Goal: Communication & Community: Answer question/provide support

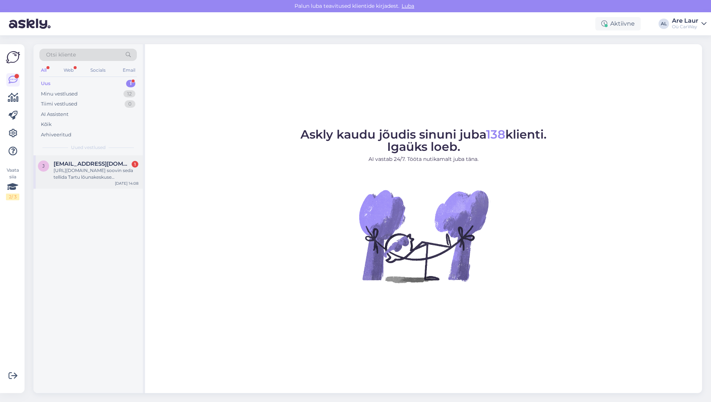
click at [71, 168] on div "[URL][DOMAIN_NAME] soovin seda tellida Tartu lõunakeskuse pakiautomaat nimi [PE…" at bounding box center [96, 173] width 85 height 13
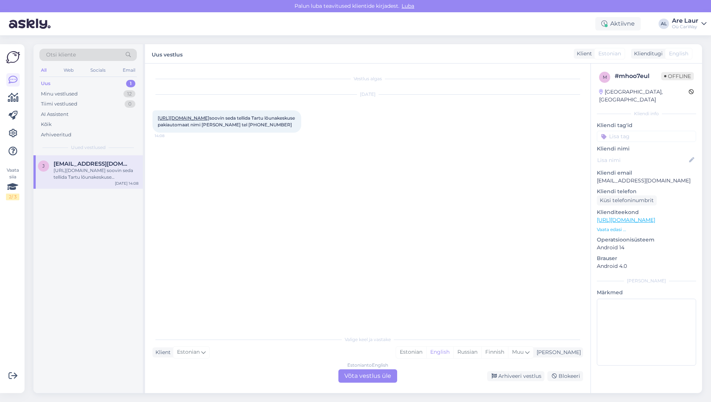
click at [200, 118] on link "[URL][DOMAIN_NAME]" at bounding box center [184, 118] width 52 height 6
click at [351, 374] on div "Estonian to English Võta vestlus üle" at bounding box center [367, 376] width 59 height 13
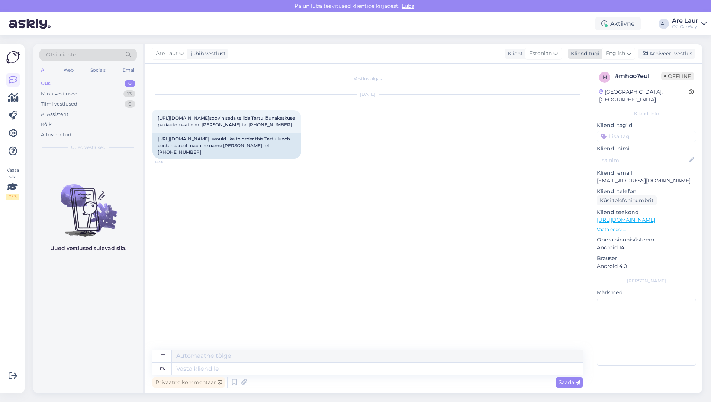
click at [622, 52] on span "English" at bounding box center [615, 53] width 19 height 8
type input "est"
click at [592, 82] on link "Estonian" at bounding box center [602, 87] width 82 height 12
click at [249, 366] on textarea at bounding box center [367, 368] width 431 height 16
paste textarea "[URL][DOMAIN_NAME]"
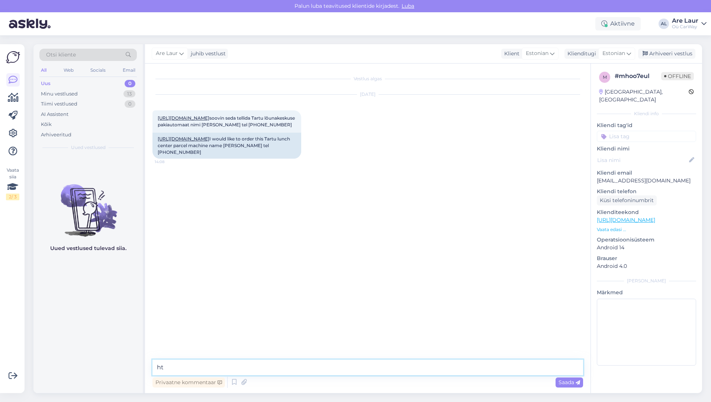
type textarea "h"
paste textarea "[URL][DOMAIN_NAME]"
type textarea "Tere, kasutage tasumiseks antud makselinki : [URL][DOMAIN_NAME]"
click at [567, 379] on div "Saada" at bounding box center [570, 383] width 28 height 10
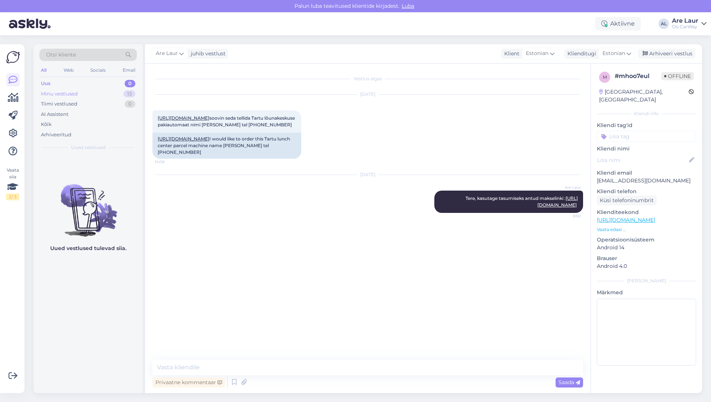
click at [74, 94] on div "Minu vestlused" at bounding box center [59, 93] width 37 height 7
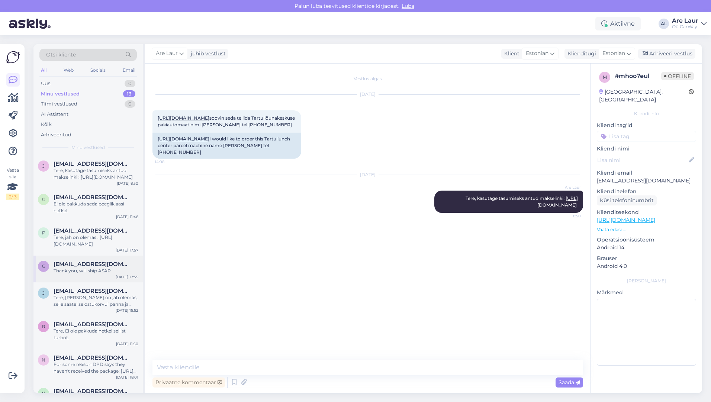
click at [91, 262] on span "[EMAIL_ADDRESS][DOMAIN_NAME]" at bounding box center [92, 264] width 77 height 7
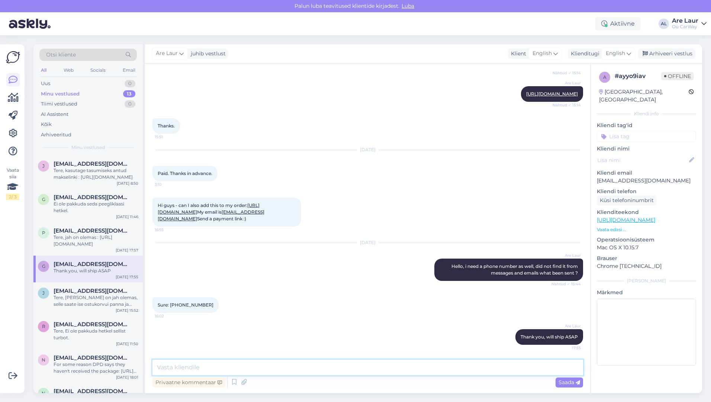
click at [192, 368] on textarea at bounding box center [367, 368] width 431 height 16
paste textarea "[URL][DOMAIN_NAME]"
type textarea "Hello, is pack'd and ready to o, will be collected [DATE], for tracking : [URL]…"
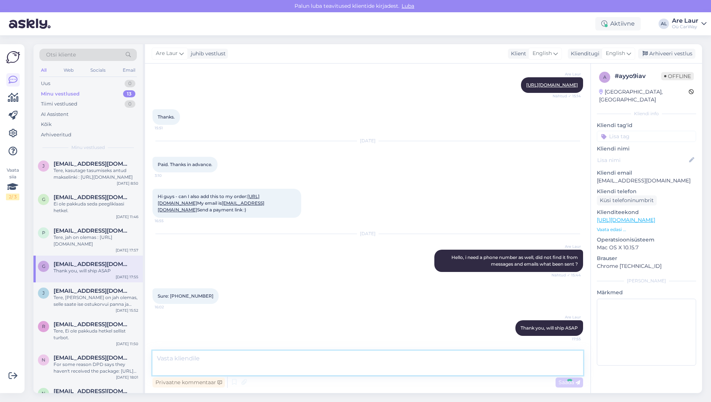
scroll to position [380, 0]
